Goal: Task Accomplishment & Management: Complete application form

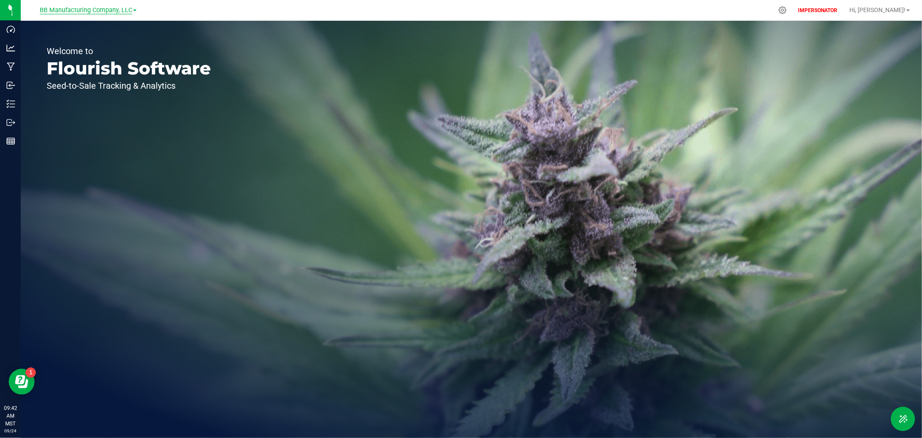
click at [74, 10] on span "BB Manufacturing Company, LLC" at bounding box center [86, 10] width 93 height 8
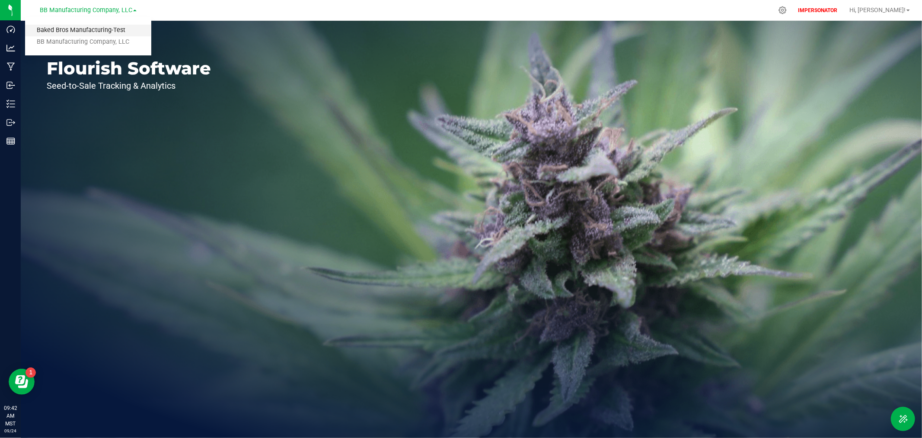
click at [74, 29] on link "Baked Bros Manufacturing-Test" at bounding box center [88, 31] width 126 height 12
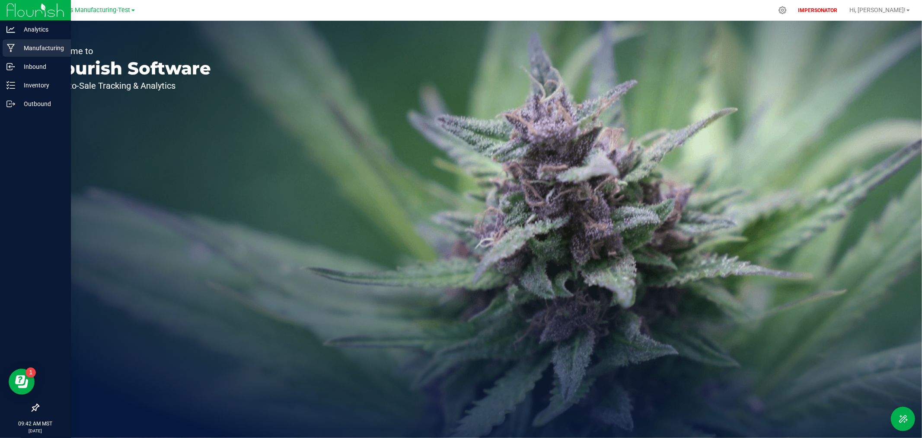
click at [32, 51] on p "Manufacturing" at bounding box center [41, 48] width 52 height 10
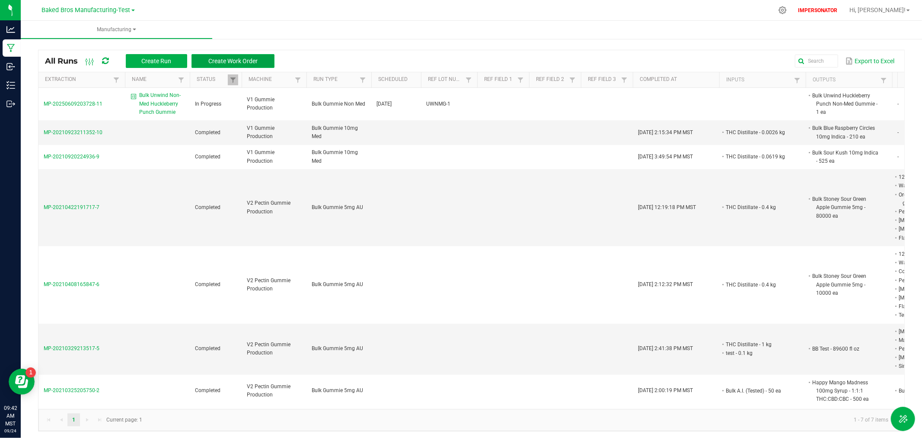
click at [227, 61] on span "Create Work Order" at bounding box center [232, 61] width 49 height 7
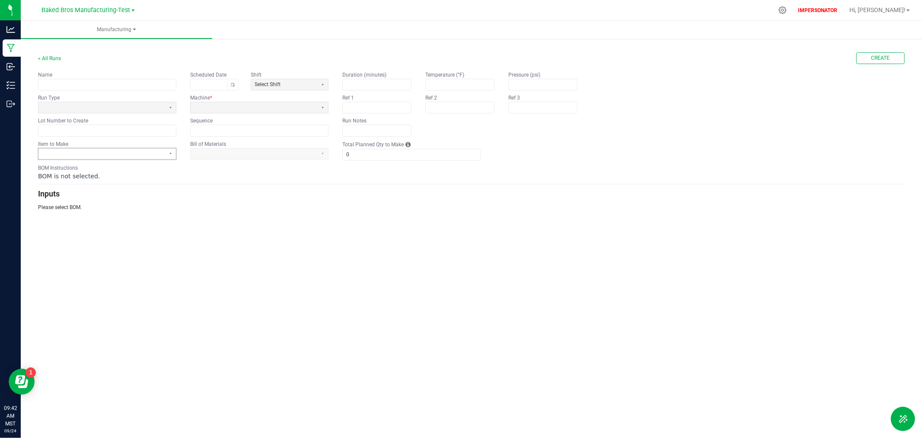
click at [124, 151] on span at bounding box center [102, 153] width 120 height 7
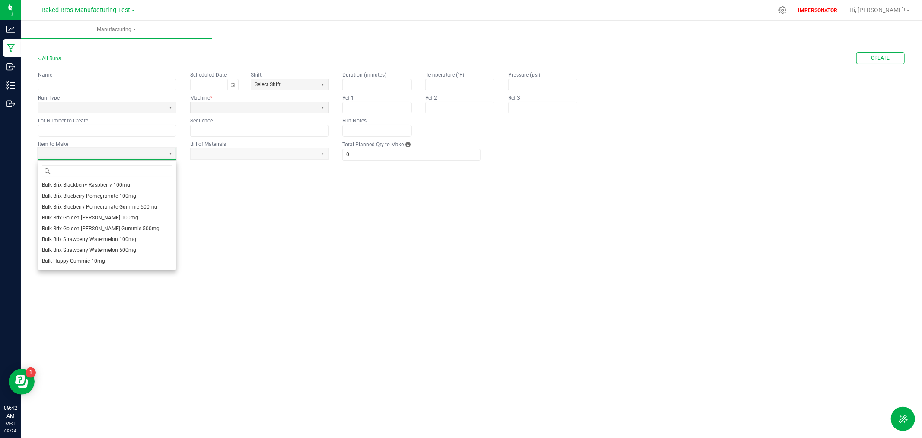
scroll to position [144, 0]
click at [68, 228] on span "Bulk Happy Gummie 30mg" at bounding box center [73, 227] width 63 height 7
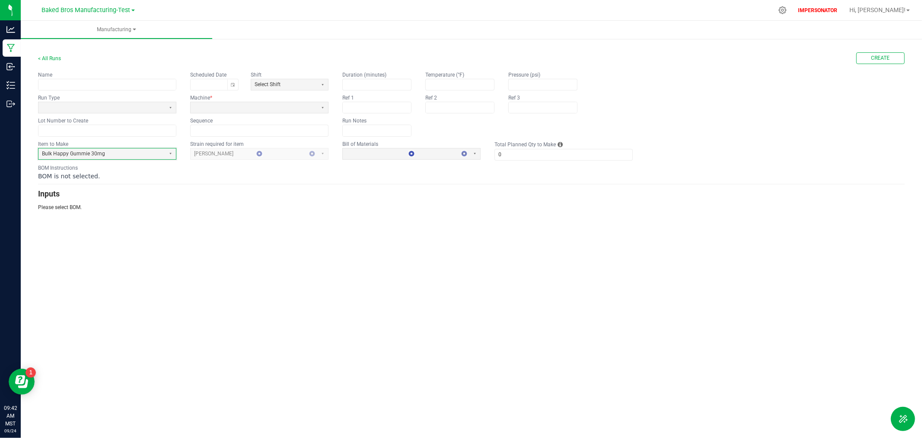
type input "1"
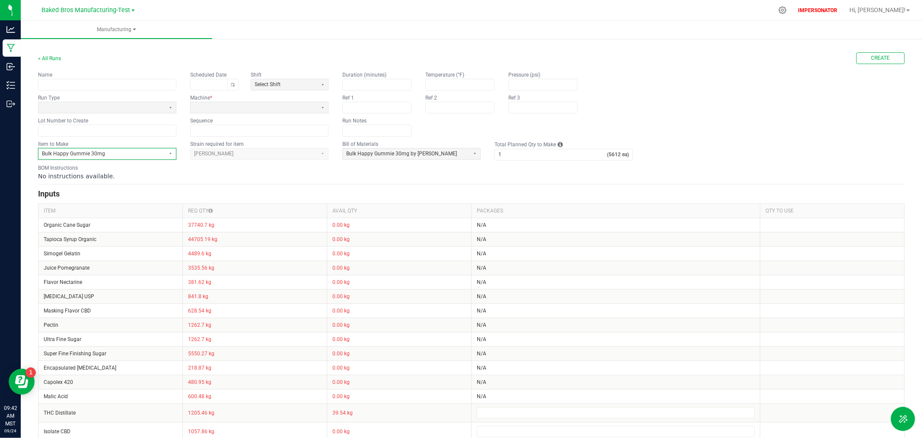
click at [143, 150] on span "Bulk Happy Gummie 30mg" at bounding box center [102, 153] width 120 height 7
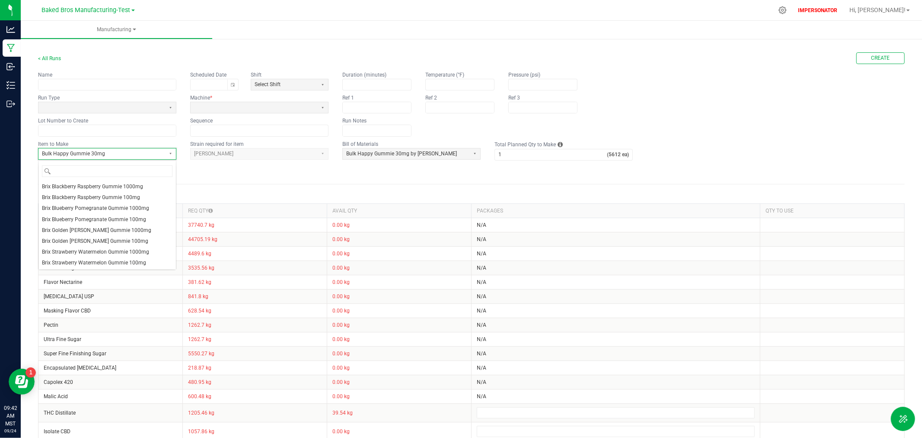
scroll to position [109, 0]
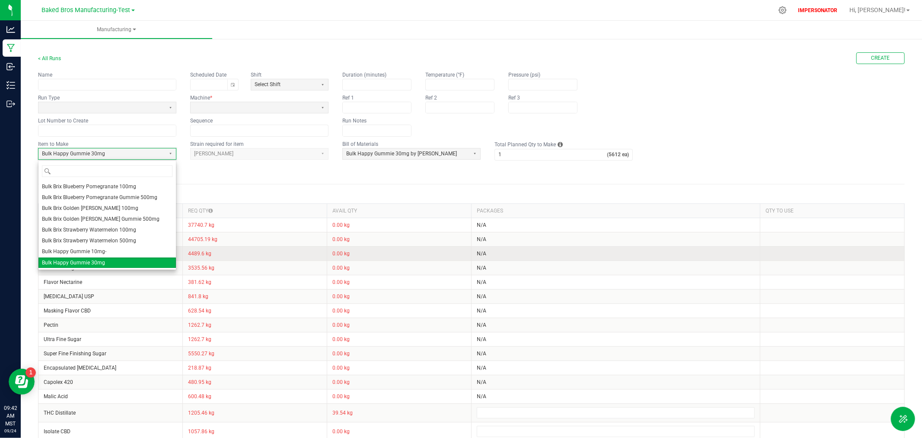
click at [108, 249] on li "Bulk Happy Gummie 10mg-" at bounding box center [107, 251] width 138 height 11
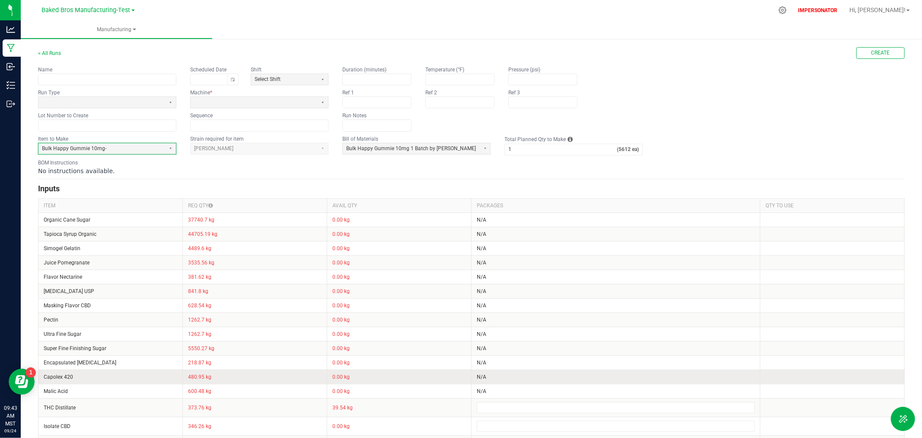
scroll to position [0, 0]
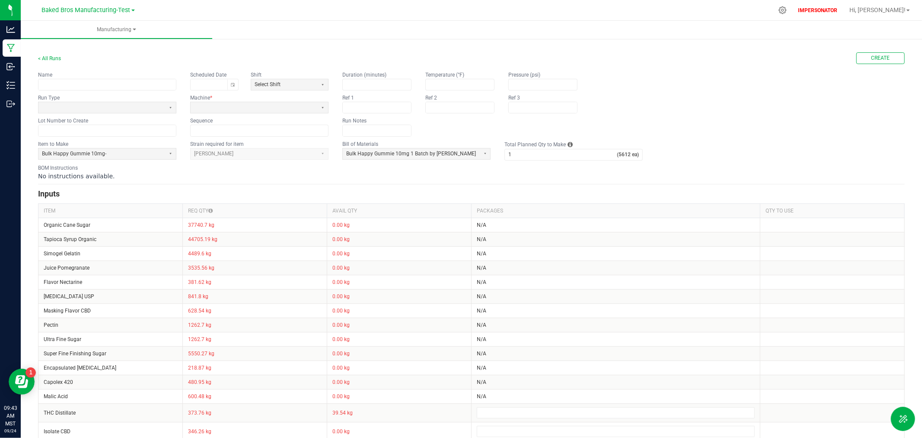
click at [500, 170] on div "BOM Instructions No instructions available." at bounding box center [471, 172] width 867 height 16
click at [48, 58] on link "< All Runs" at bounding box center [49, 58] width 23 height 6
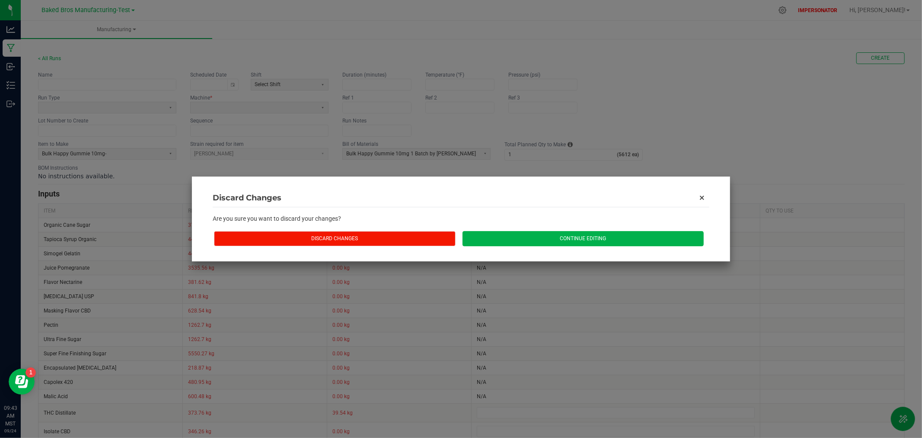
click at [371, 239] on button "Discard Changes" at bounding box center [334, 238] width 241 height 15
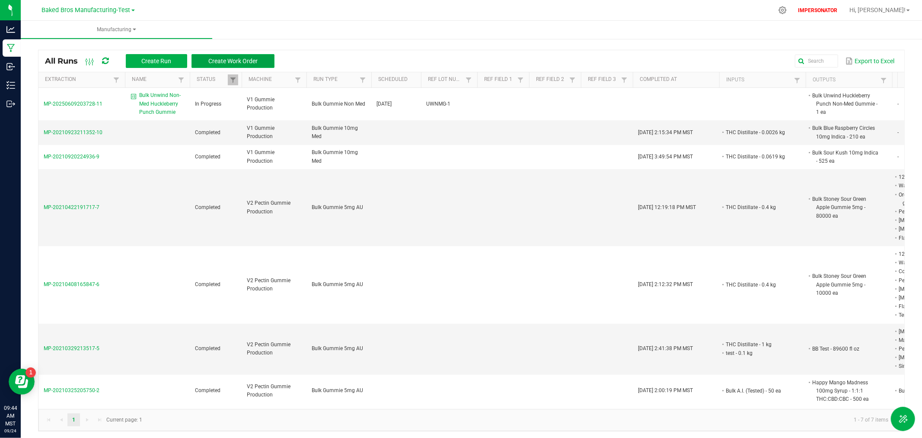
click at [226, 62] on span "Create Work Order" at bounding box center [232, 61] width 49 height 7
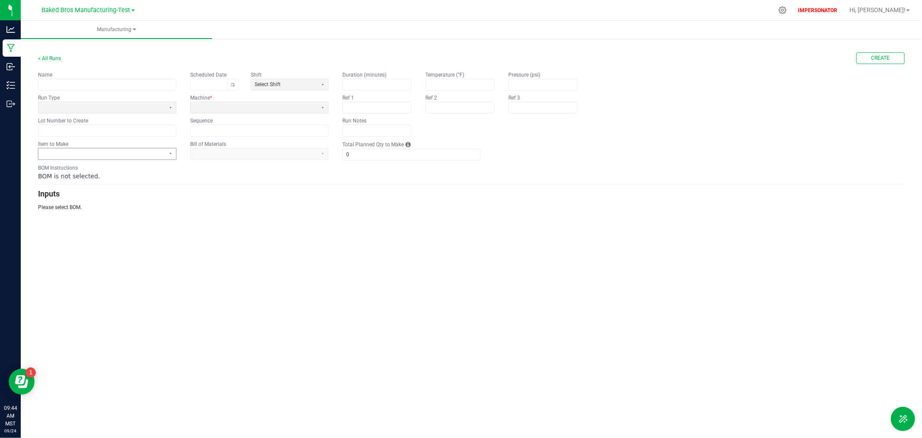
click at [102, 153] on span at bounding box center [102, 153] width 120 height 7
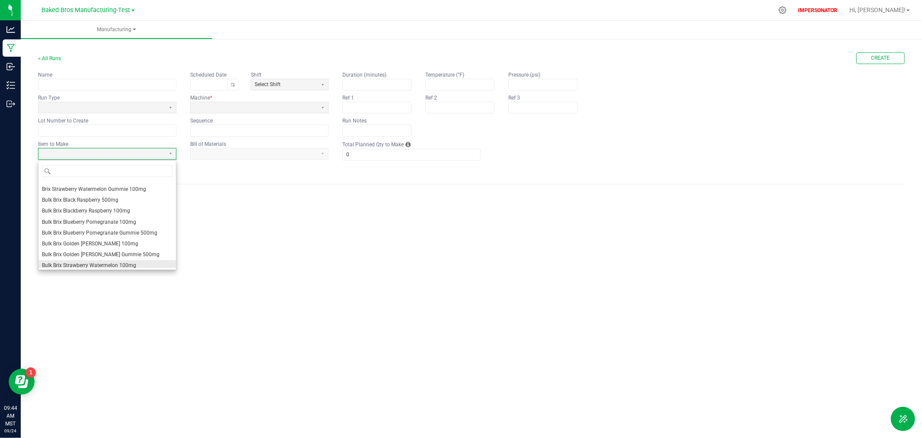
scroll to position [96, 0]
click at [76, 264] on span "Bulk Happy Gummie 10mg-" at bounding box center [74, 264] width 64 height 7
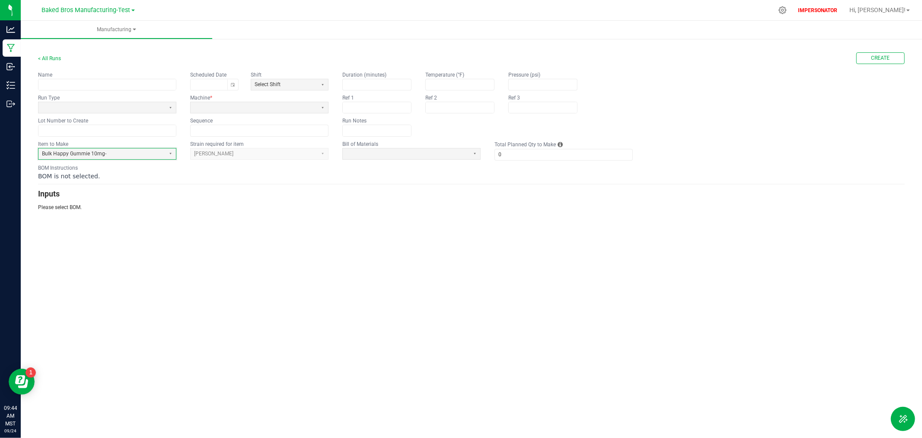
type input "1"
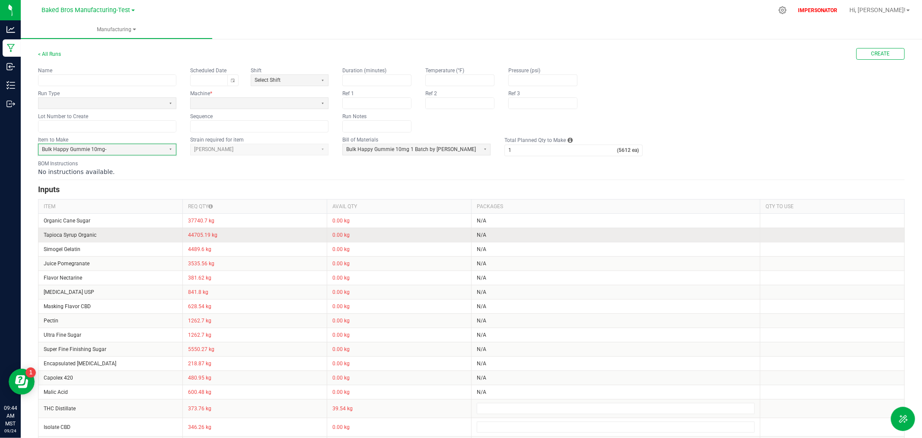
scroll to position [0, 0]
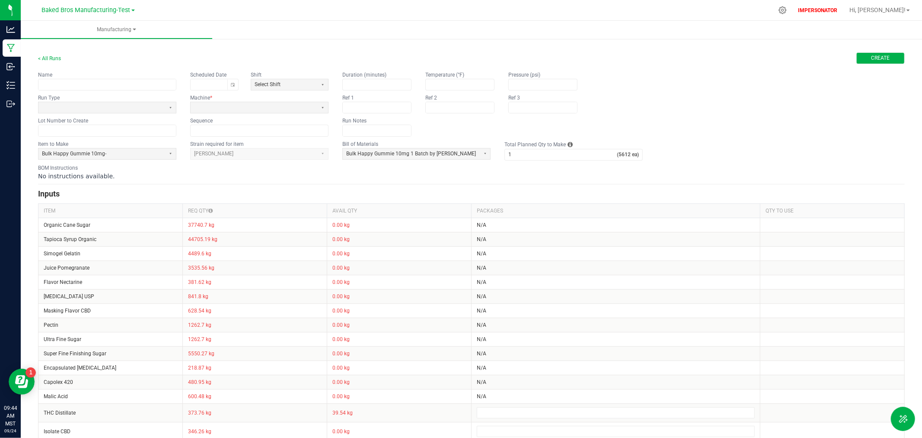
click at [891, 59] on button "Create" at bounding box center [881, 58] width 48 height 12
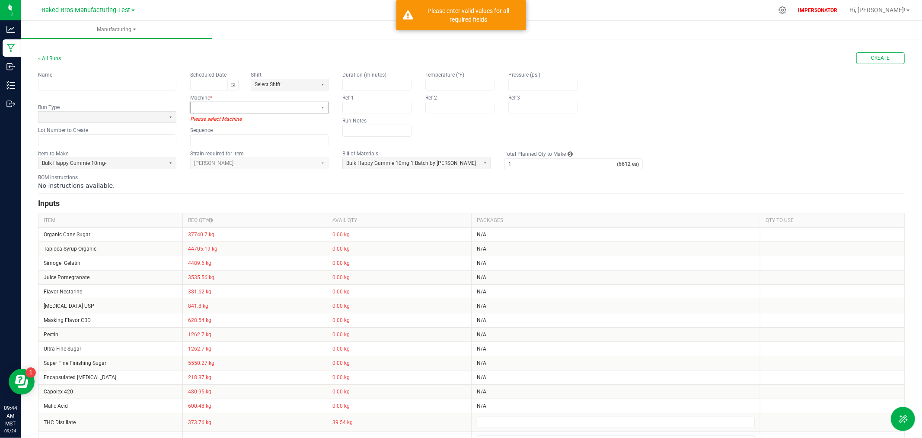
click at [215, 106] on span at bounding box center [254, 107] width 120 height 7
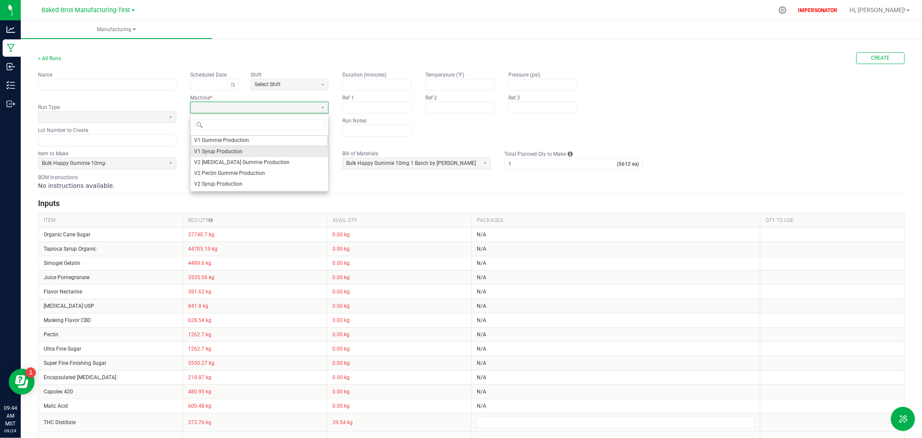
click at [219, 148] on span "V1 Syrup Production" at bounding box center [218, 151] width 48 height 7
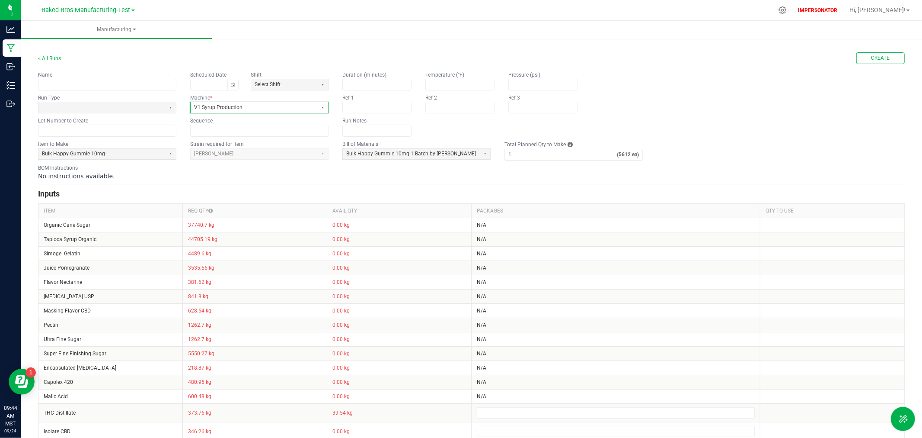
click at [277, 109] on span "V1 Syrup Production" at bounding box center [254, 107] width 120 height 7
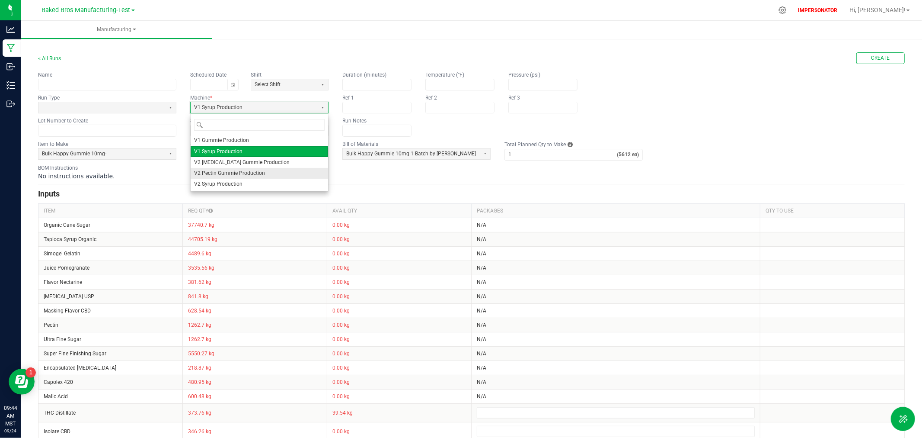
click at [234, 174] on span "V2 Pectin Gummie Production" at bounding box center [229, 173] width 71 height 7
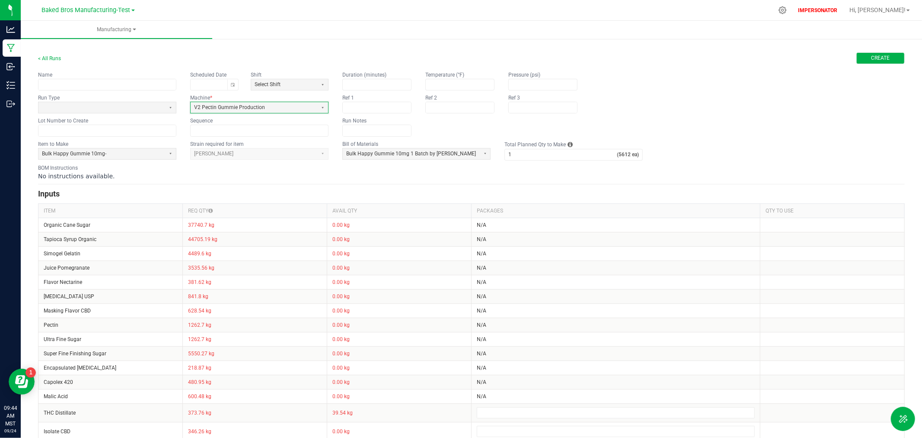
click at [877, 62] on button "Create" at bounding box center [881, 58] width 48 height 12
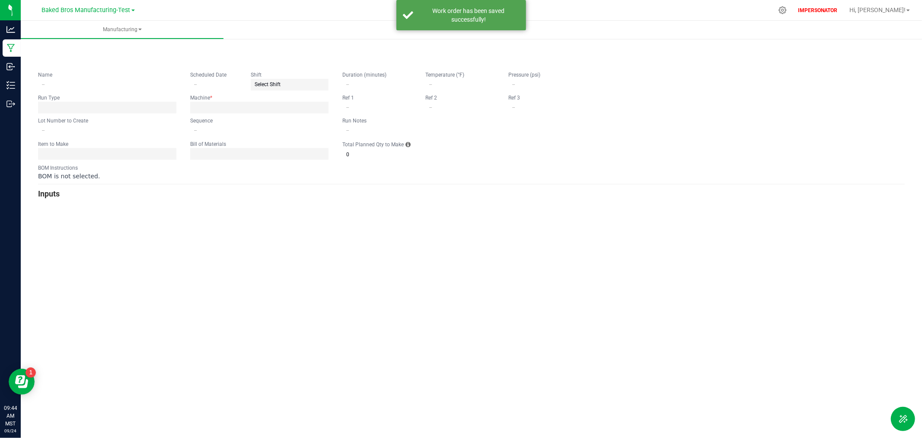
type input "0"
type input "1"
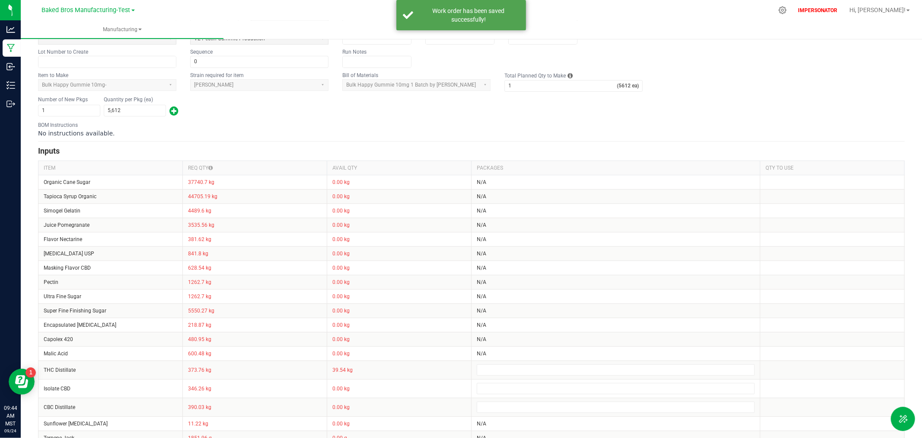
scroll to position [96, 0]
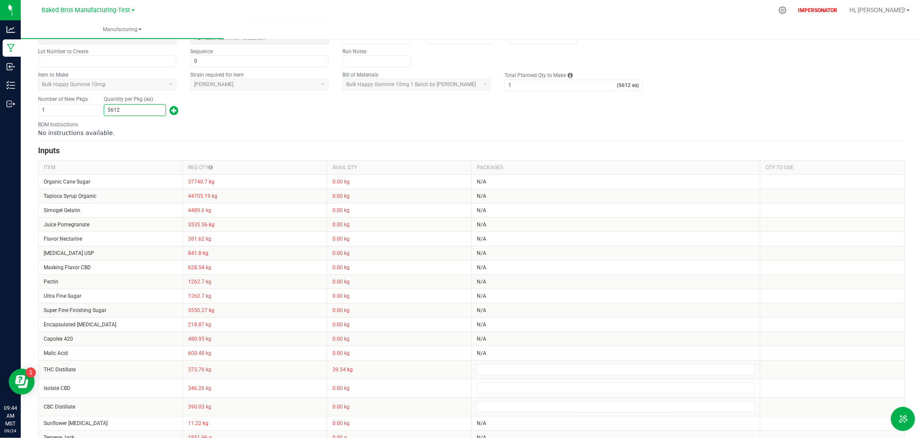
type input "5,612"
click at [145, 124] on div "BOM Instructions No instructions available." at bounding box center [471, 129] width 867 height 16
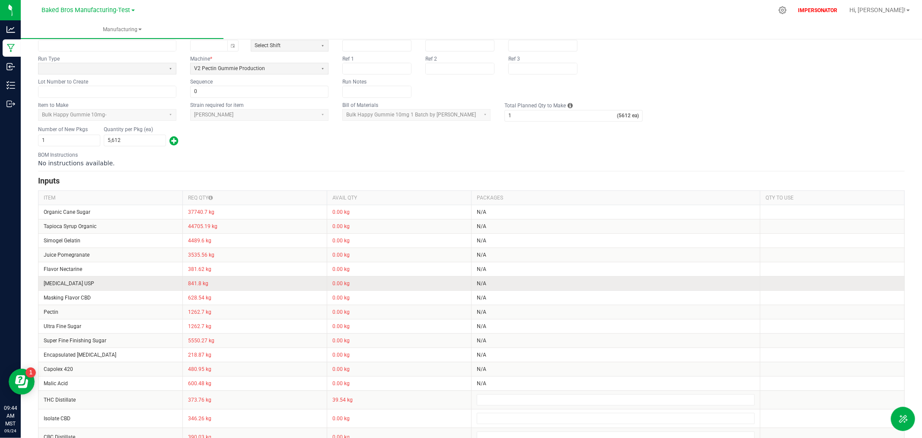
scroll to position [0, 0]
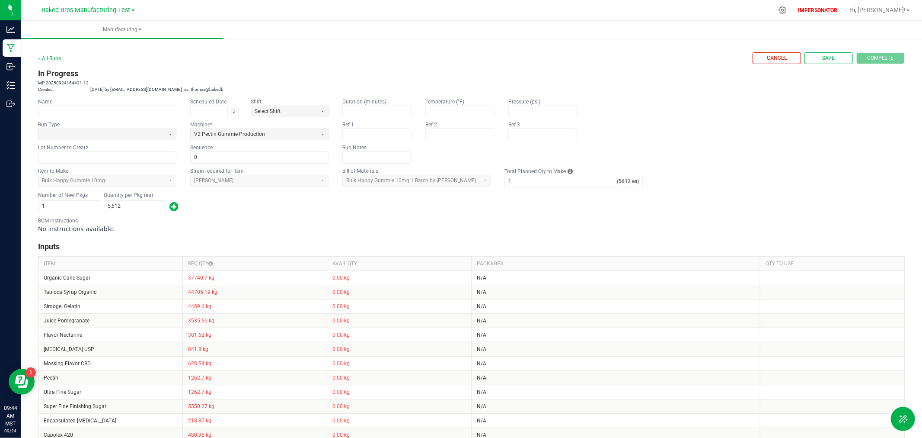
click at [836, 113] on div "Name Scheduled Date Shift Select Shift Run Type Machine * V2 Pectin Gummie Prod…" at bounding box center [471, 130] width 867 height 65
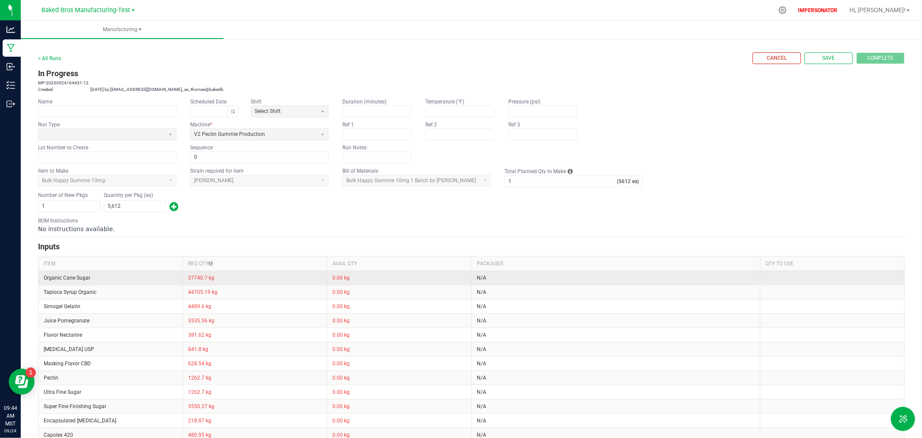
click at [400, 282] on td "0.00 kg" at bounding box center [399, 277] width 144 height 14
click at [489, 279] on td "N/A" at bounding box center [616, 277] width 289 height 14
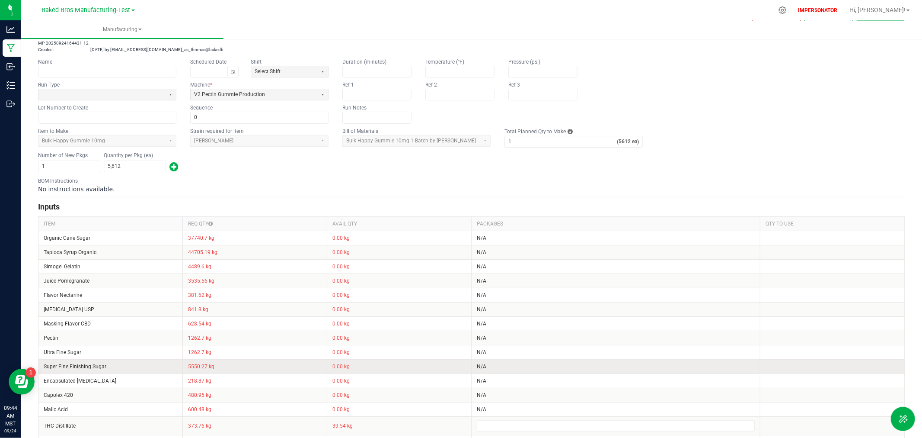
scroll to position [113, 0]
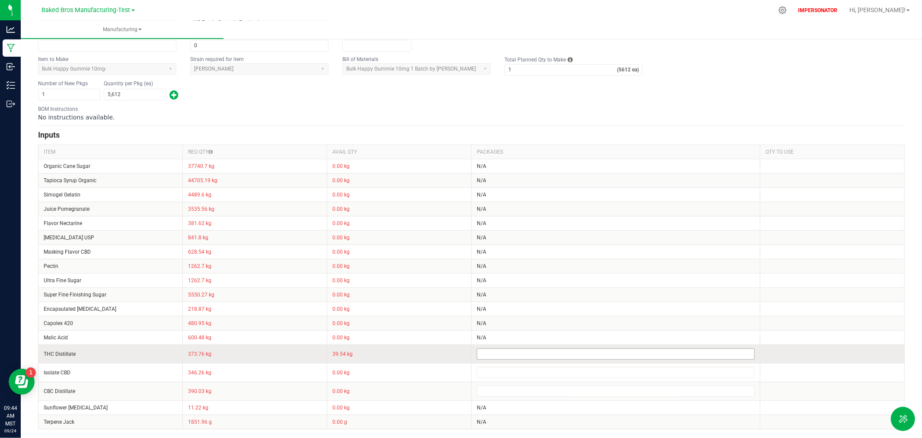
click at [509, 354] on input at bounding box center [615, 354] width 277 height 10
click at [512, 368] on span "AZBKBMF-20210408-001" at bounding box center [611, 366] width 268 height 9
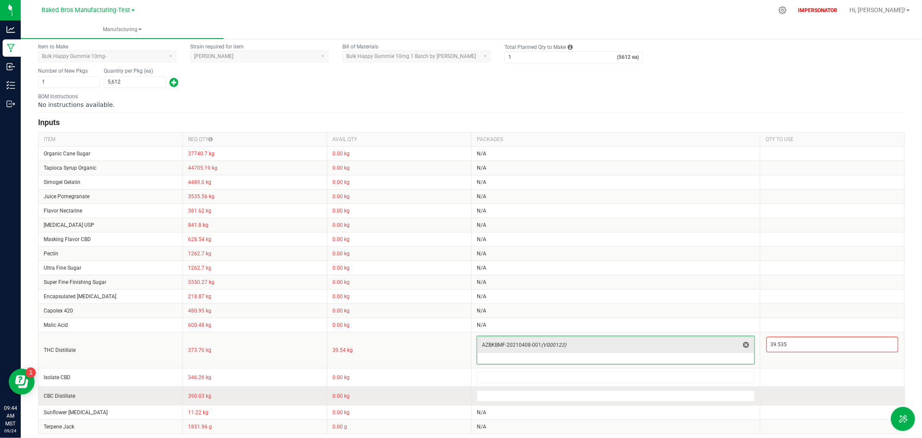
scroll to position [130, 0]
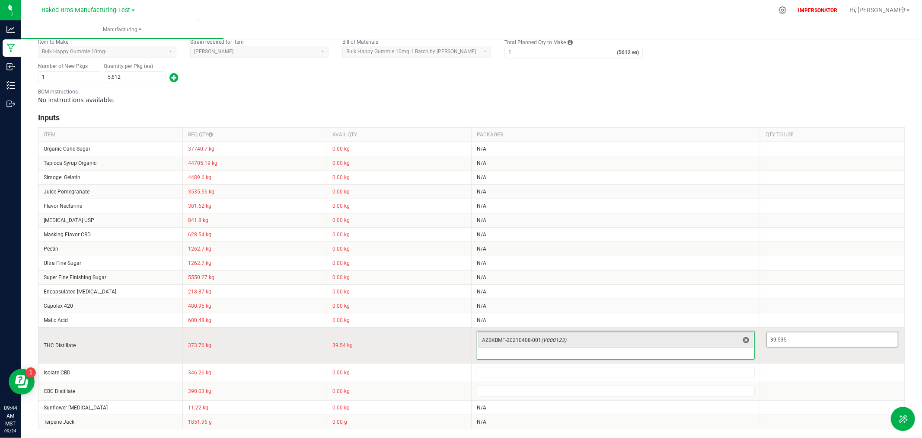
click at [783, 340] on input "39.535" at bounding box center [832, 339] width 131 height 15
click at [784, 353] on td "39.535" at bounding box center [833, 345] width 144 height 36
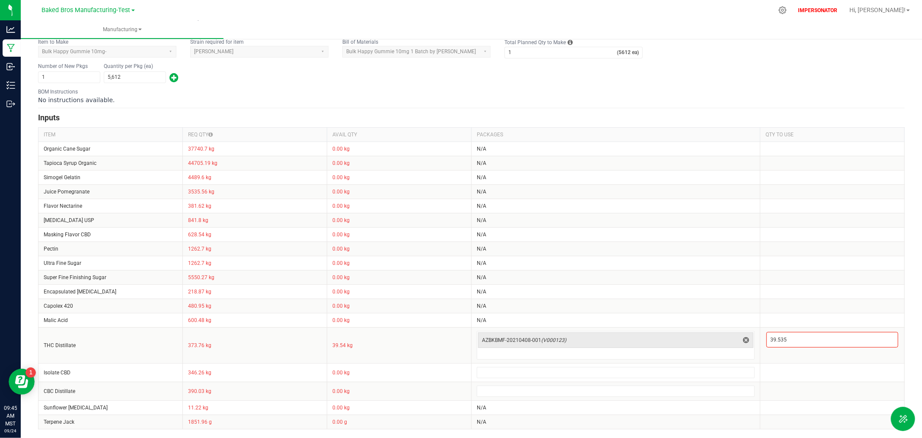
click at [798, 88] on div "BOM Instructions No instructions available." at bounding box center [471, 96] width 867 height 16
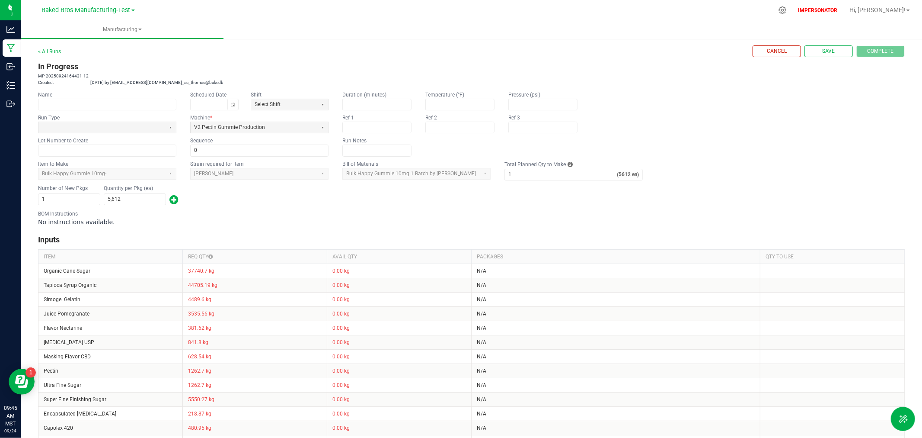
scroll to position [0, 0]
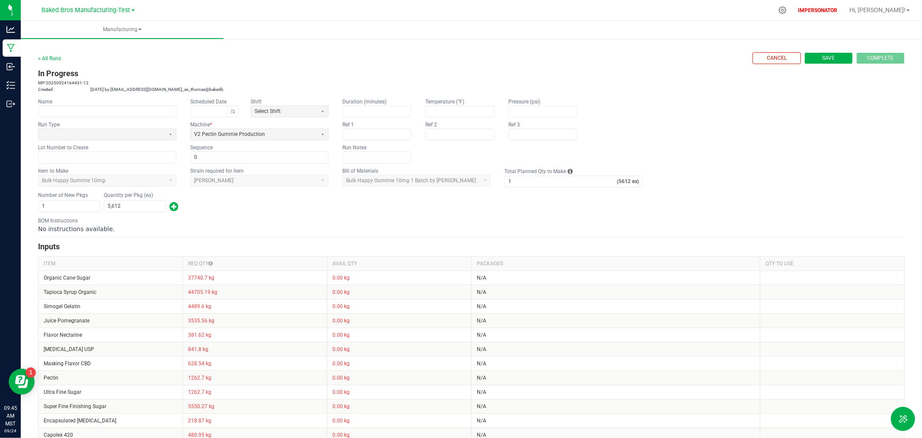
click at [823, 55] on span "Save" at bounding box center [829, 57] width 13 height 7
type input "0"
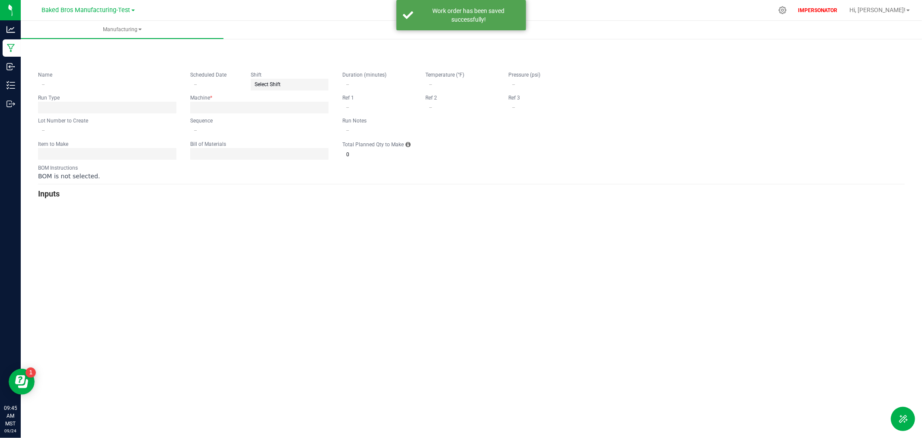
type input "0"
type input "1"
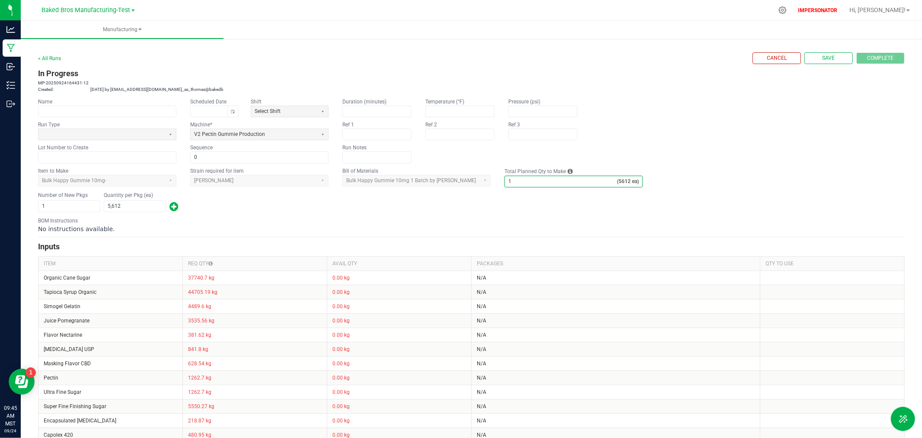
click at [563, 183] on input "1" at bounding box center [561, 181] width 112 height 11
click at [744, 203] on div "Number of New Pkgs 1 Quantity per Pkg (ea) 5,612" at bounding box center [471, 202] width 867 height 22
